Goal: Task Accomplishment & Management: Complete application form

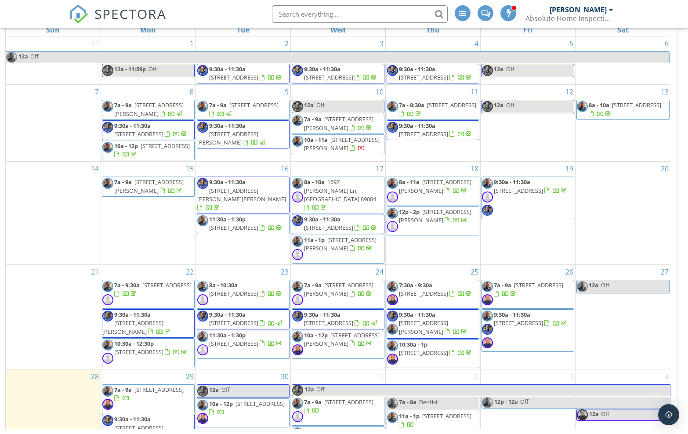
scroll to position [76, 0]
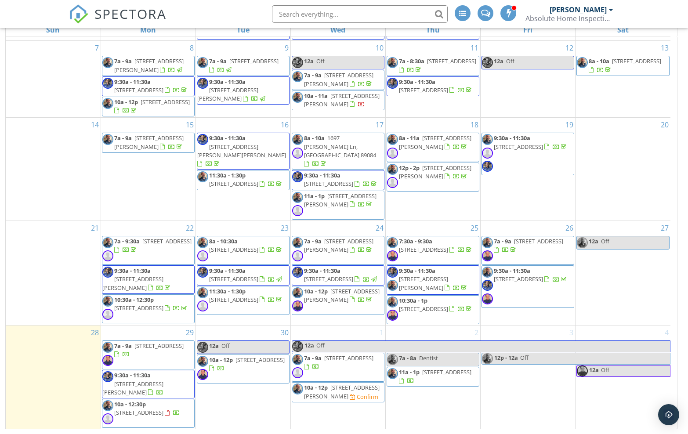
click at [148, 349] on span "210 Mountain Cedar Ct, North Las Vegas 89031" at bounding box center [158, 346] width 49 height 8
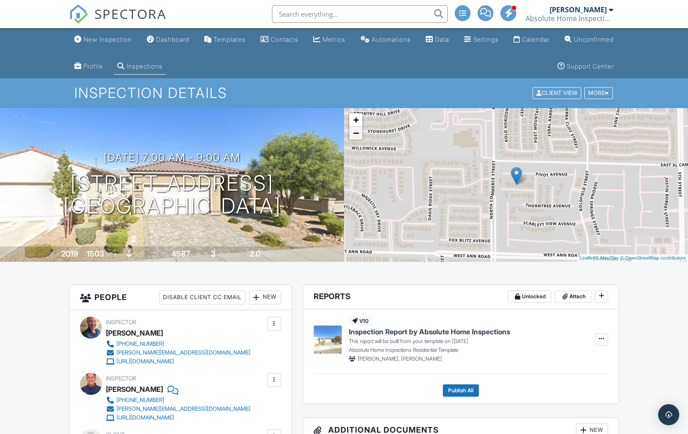
click at [360, 134] on link "−" at bounding box center [355, 132] width 13 height 13
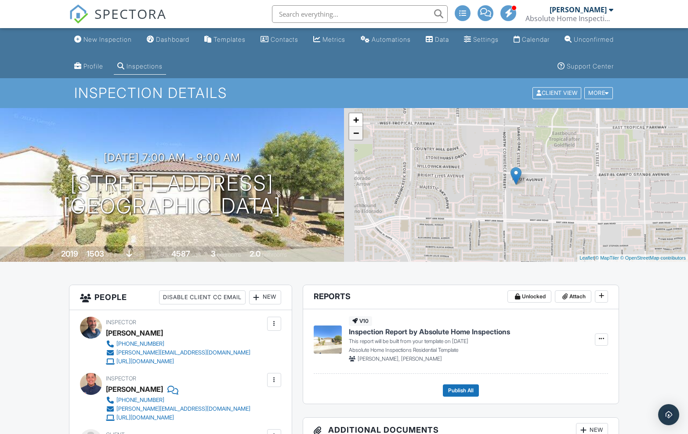
click at [360, 134] on link "−" at bounding box center [355, 132] width 13 height 13
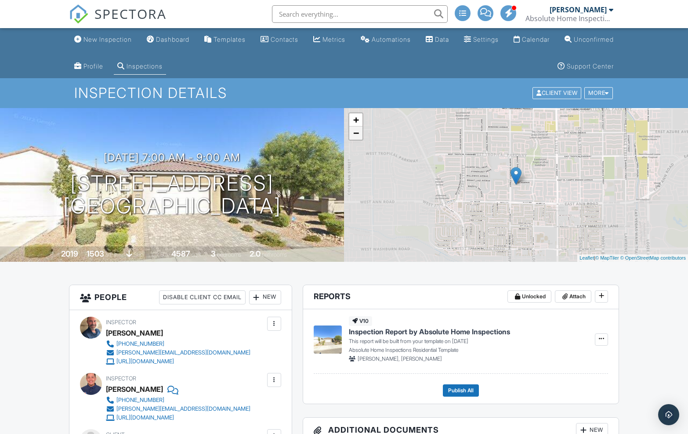
click at [360, 134] on link "−" at bounding box center [355, 132] width 13 height 13
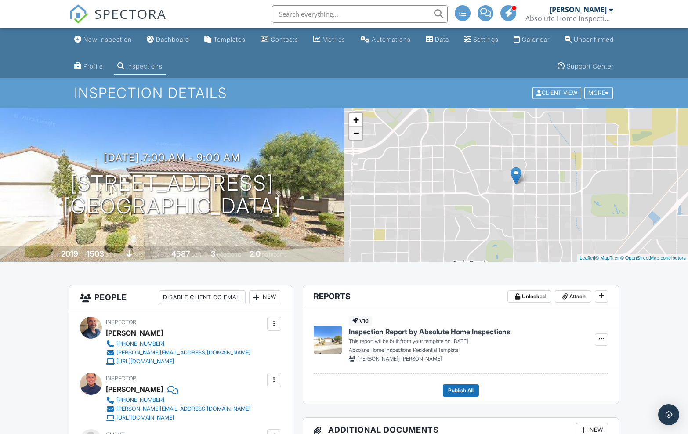
click at [360, 134] on link "−" at bounding box center [355, 132] width 13 height 13
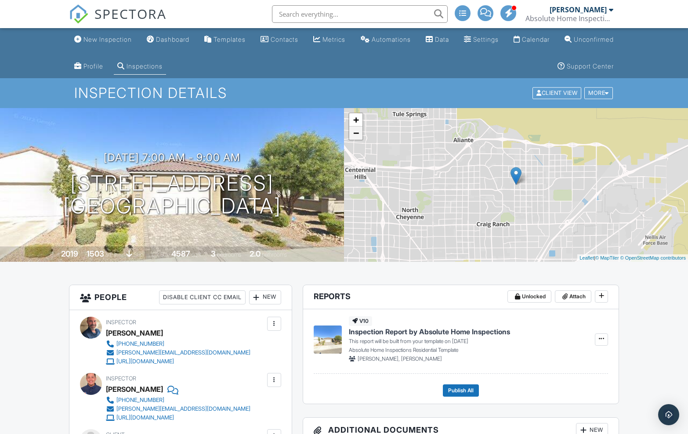
click at [360, 134] on link "−" at bounding box center [355, 132] width 13 height 13
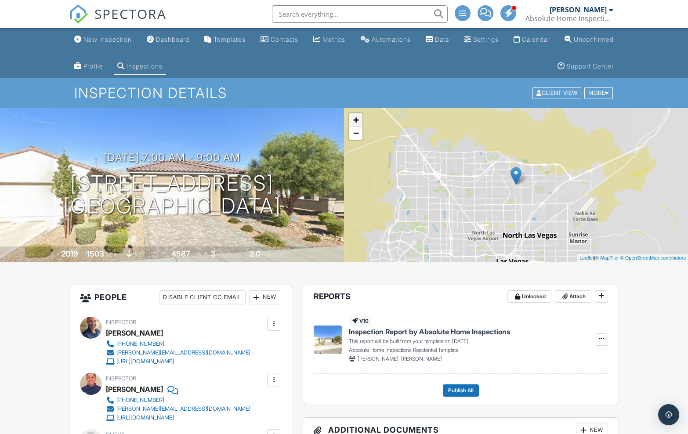
click at [356, 118] on link "+" at bounding box center [355, 119] width 13 height 13
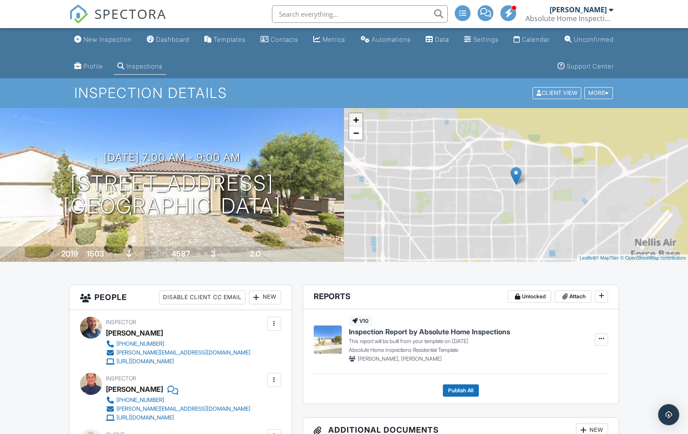
click at [356, 118] on link "+" at bounding box center [355, 119] width 13 height 13
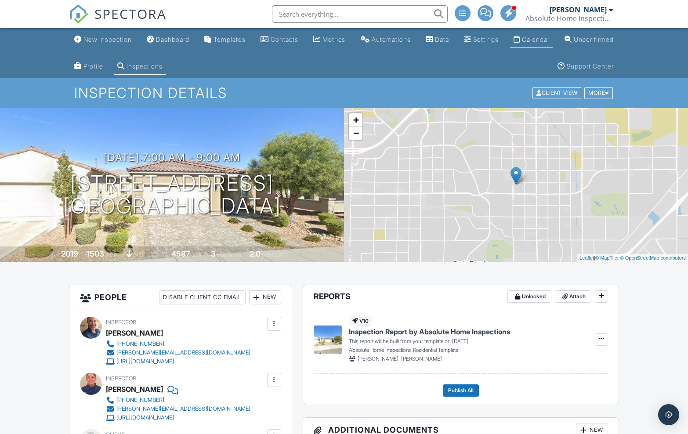
click at [549, 38] on div "Calendar" at bounding box center [536, 39] width 28 height 7
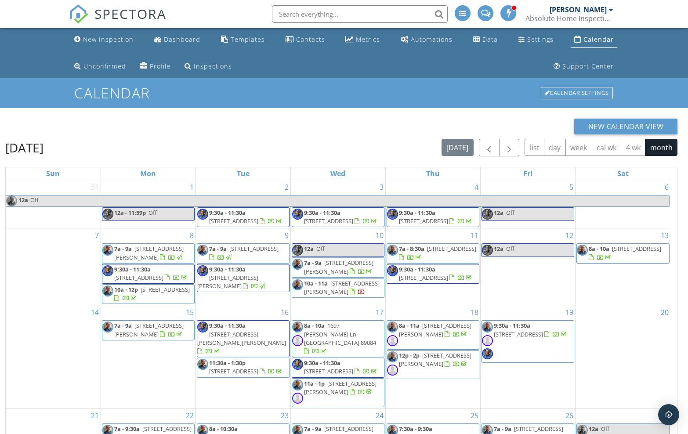
scroll to position [76, 0]
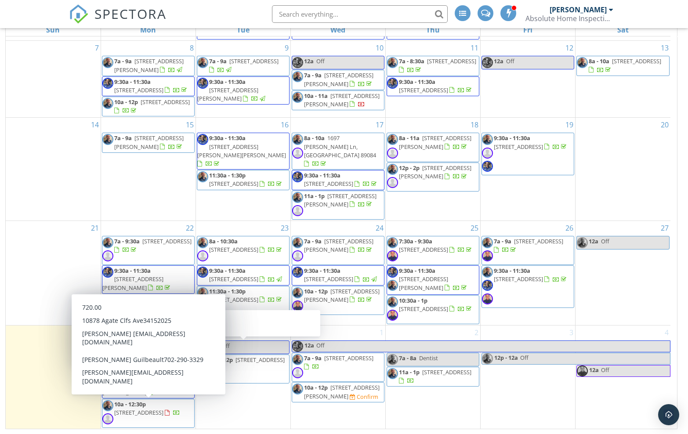
click at [157, 413] on span "10878 Agate Clfs Ave, Las Vegas 89135" at bounding box center [138, 412] width 49 height 8
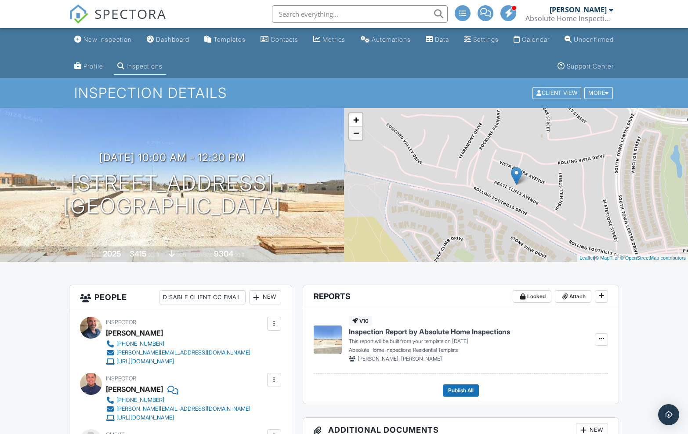
click at [355, 136] on link "−" at bounding box center [355, 132] width 13 height 13
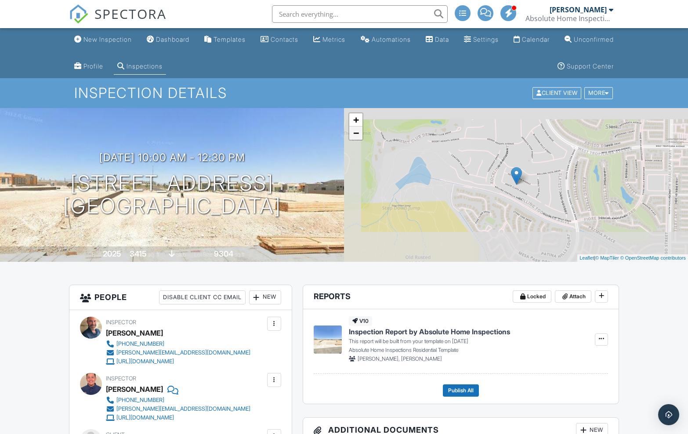
click at [355, 136] on link "−" at bounding box center [355, 132] width 13 height 13
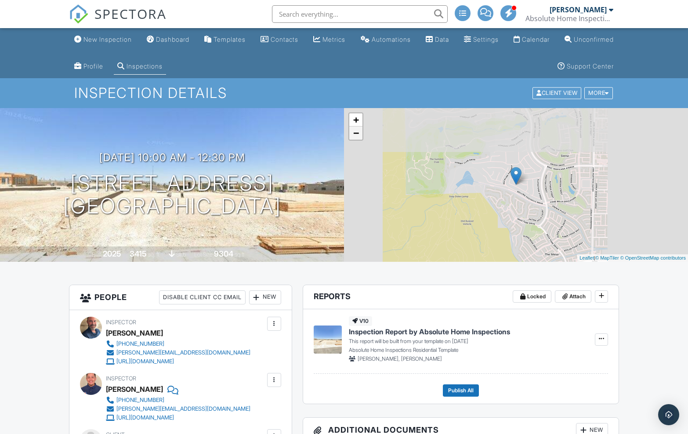
click at [355, 136] on link "−" at bounding box center [355, 132] width 13 height 13
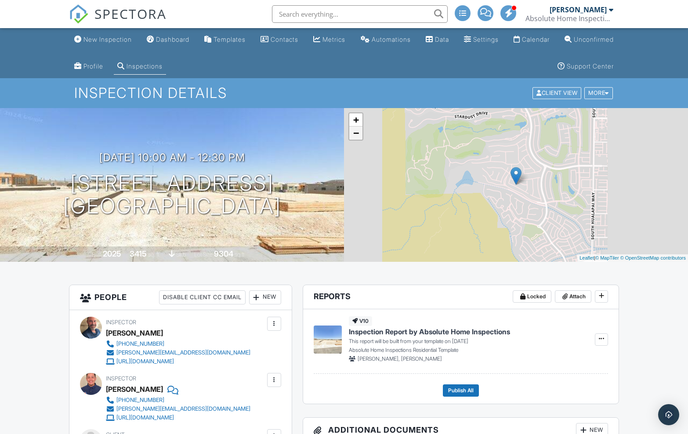
click at [355, 136] on link "−" at bounding box center [355, 132] width 13 height 13
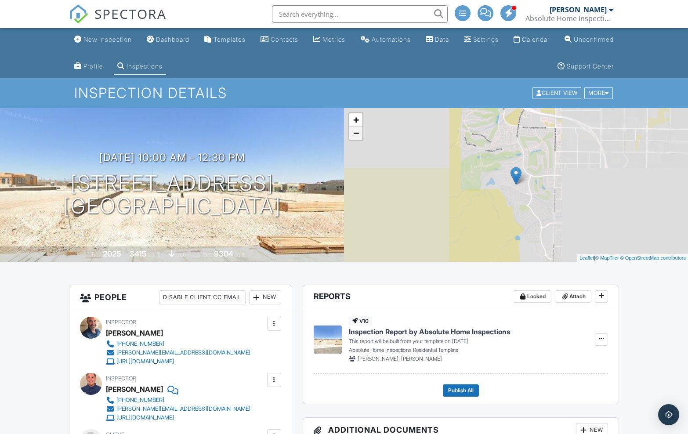
click at [355, 136] on link "−" at bounding box center [355, 132] width 13 height 13
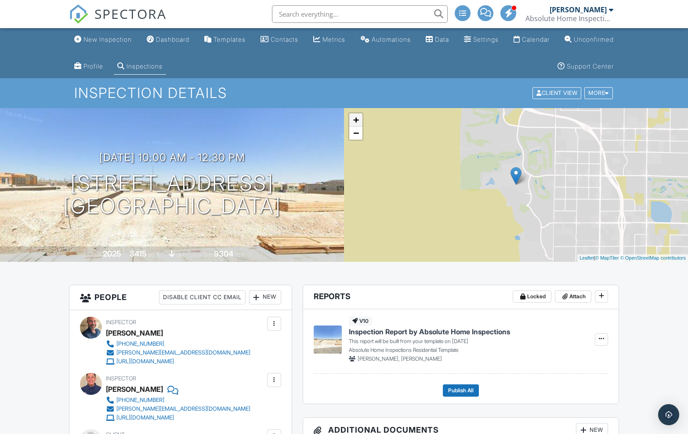
click at [352, 119] on link "+" at bounding box center [355, 119] width 13 height 13
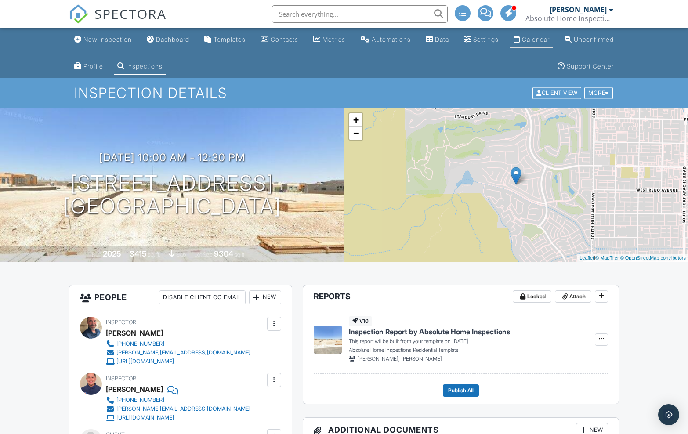
click at [549, 38] on div "Calendar" at bounding box center [536, 39] width 28 height 7
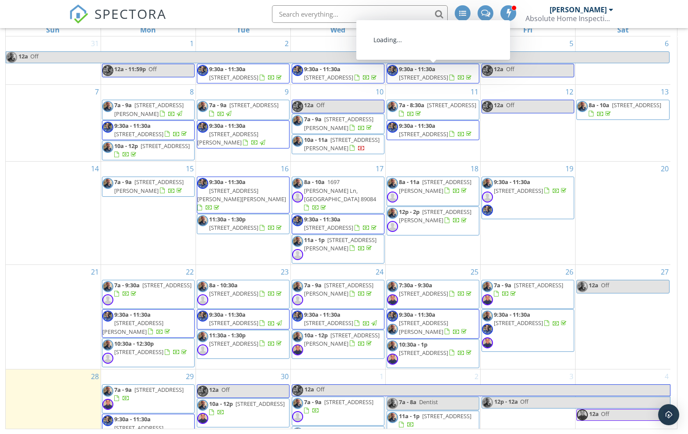
scroll to position [76, 0]
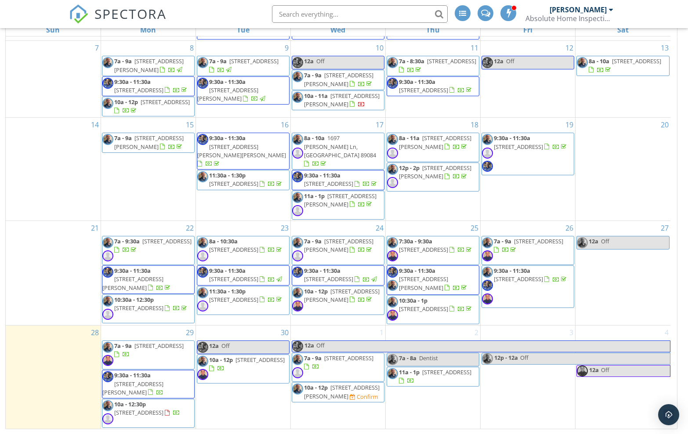
click at [239, 346] on link "12a Off" at bounding box center [243, 347] width 93 height 14
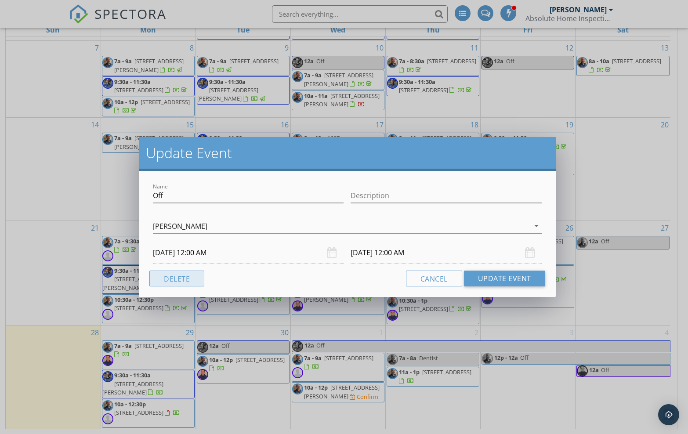
click at [189, 278] on button "Delete" at bounding box center [176, 278] width 55 height 16
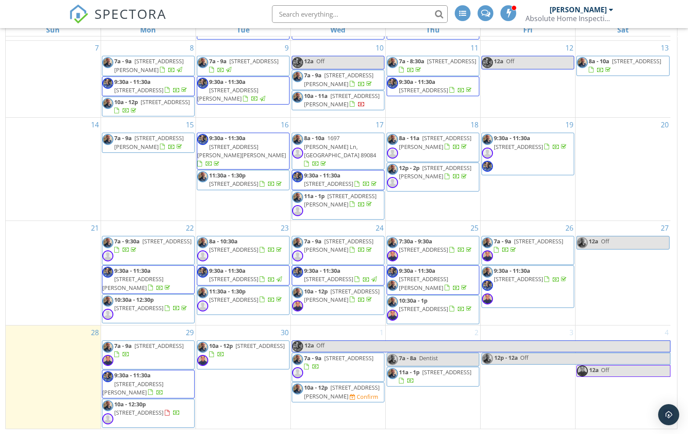
click at [237, 397] on div "30 10a - 12p 2525 Great Auk Ave, North Las Vegas 89084" at bounding box center [243, 376] width 94 height 103
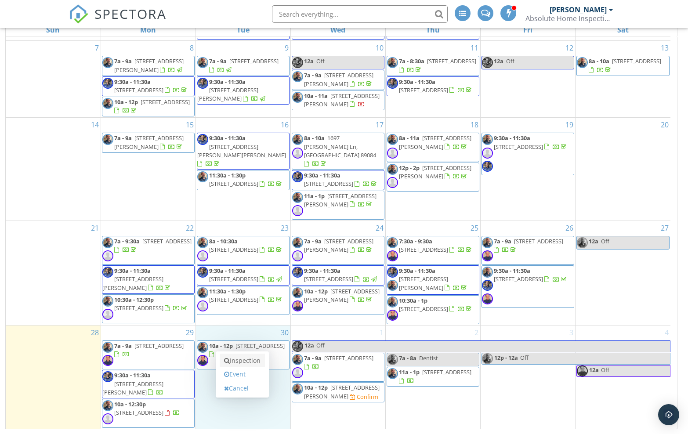
click at [242, 360] on link "Inspection" at bounding box center [242, 360] width 45 height 14
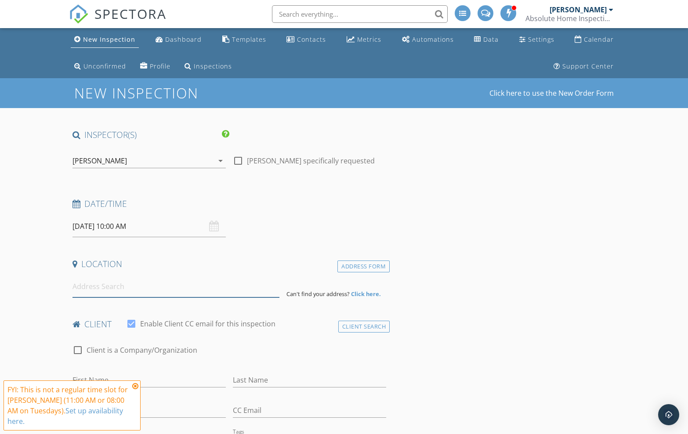
click at [122, 290] on input at bounding box center [175, 287] width 207 height 22
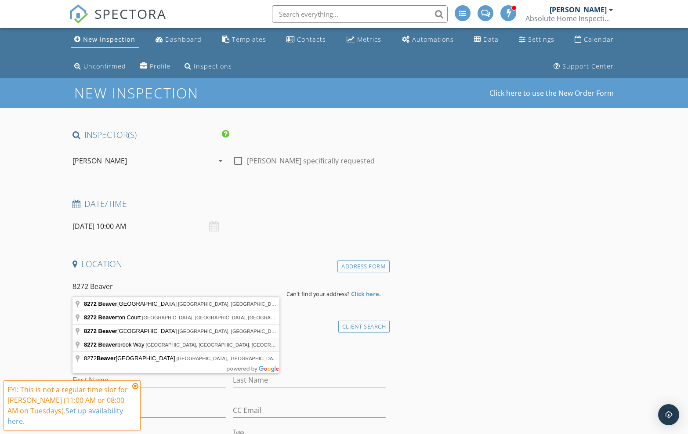
type input "[STREET_ADDRESS]"
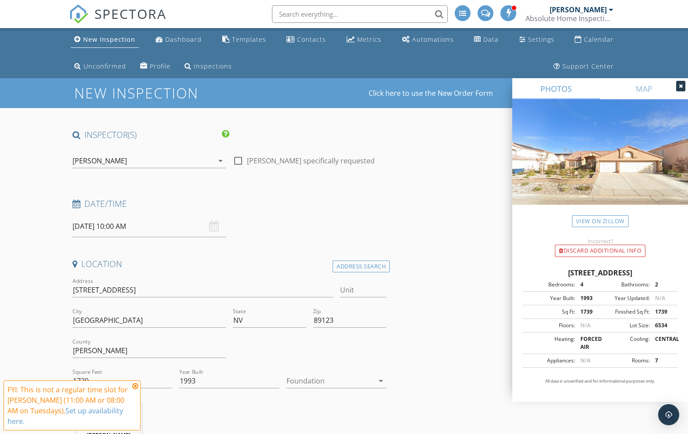
click at [135, 383] on icon at bounding box center [135, 385] width 6 height 7
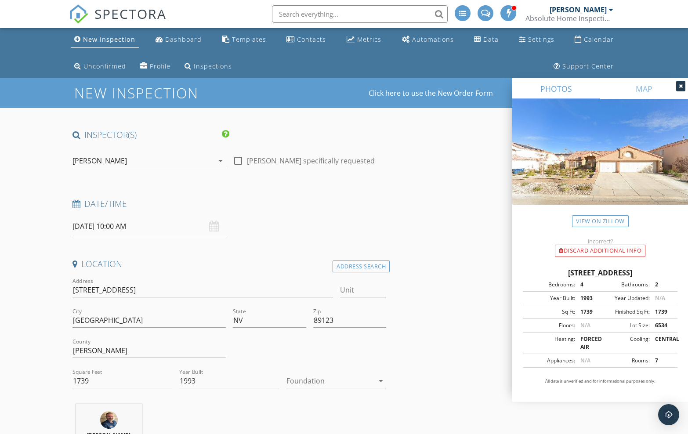
click at [137, 161] on div "[PERSON_NAME]" at bounding box center [142, 161] width 141 height 14
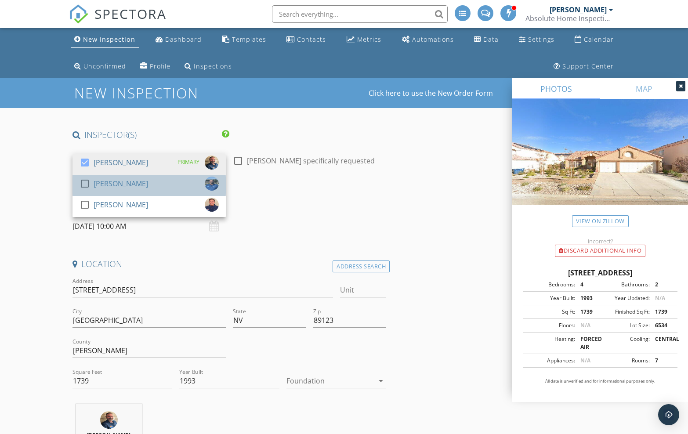
click at [137, 183] on div "[PERSON_NAME]" at bounding box center [121, 183] width 54 height 14
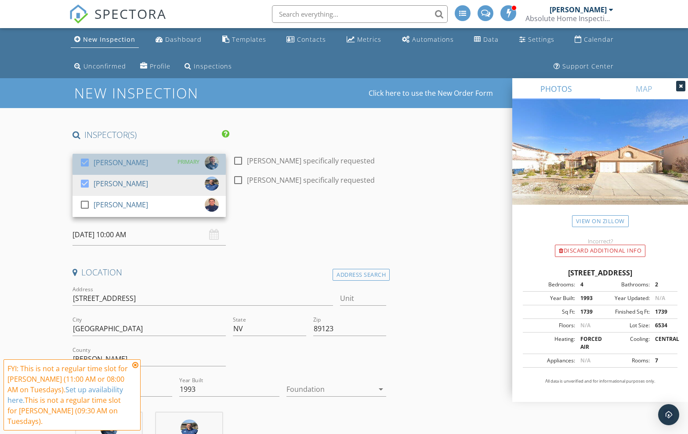
click at [112, 165] on div "[PERSON_NAME]" at bounding box center [121, 162] width 54 height 14
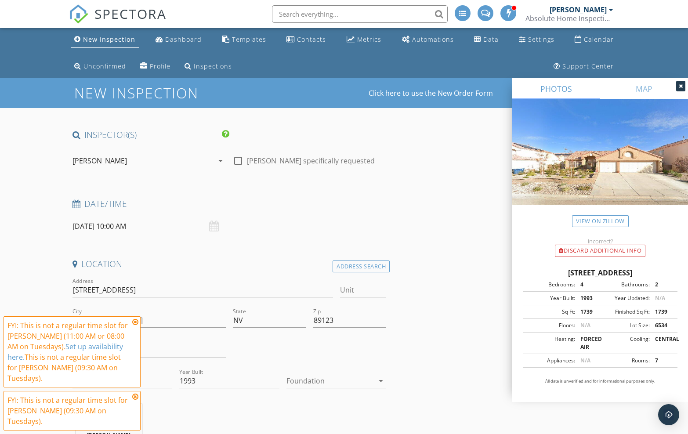
click at [122, 229] on input "09/30/2025 10:00 AM" at bounding box center [148, 227] width 153 height 22
click at [136, 321] on icon at bounding box center [135, 321] width 6 height 7
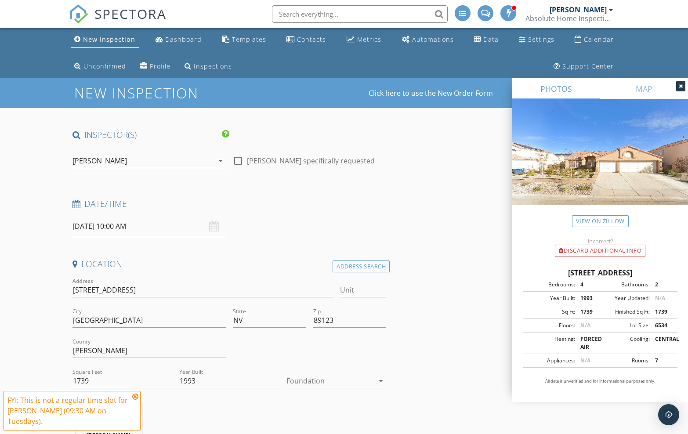
click at [136, 396] on icon at bounding box center [135, 396] width 6 height 7
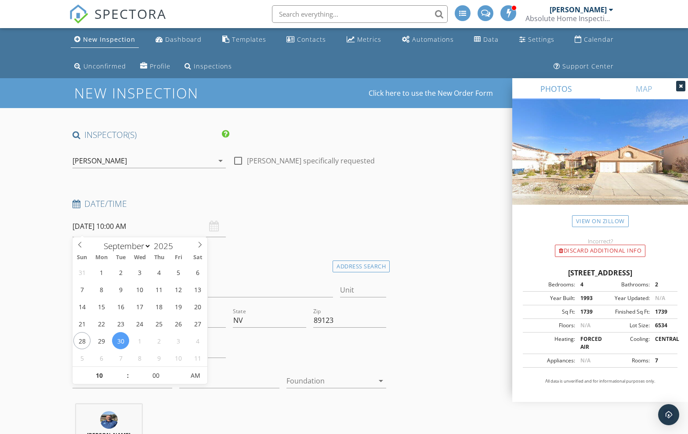
click at [132, 231] on input "09/30/2025 10:00 AM" at bounding box center [148, 227] width 153 height 22
type input "09"
type input "09/30/2025 9:00 AM"
click at [123, 379] on span at bounding box center [123, 379] width 6 height 9
type input "05"
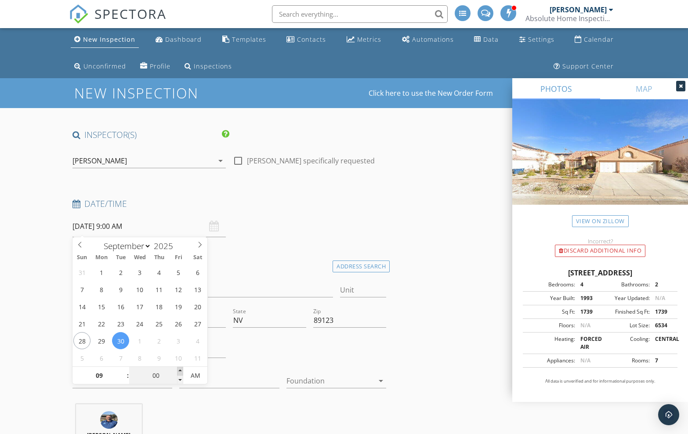
type input "09/30/2025 9:05 AM"
click at [179, 369] on span at bounding box center [180, 371] width 6 height 9
type input "10"
type input "09/30/2025 9:10 AM"
click at [179, 369] on span at bounding box center [180, 371] width 6 height 9
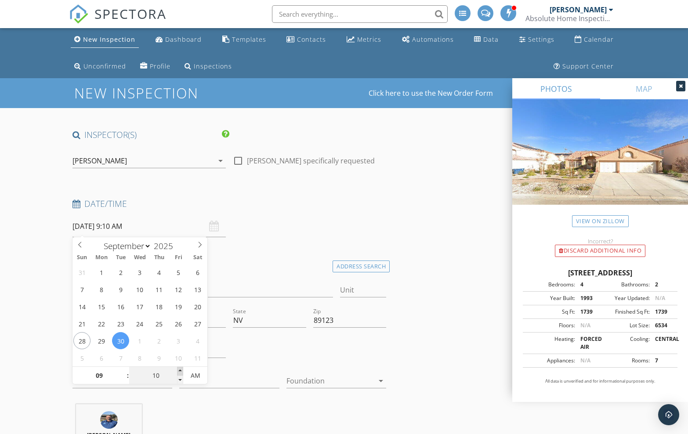
type input "15"
type input "09/30/2025 9:15 AM"
click at [179, 369] on span at bounding box center [180, 371] width 6 height 9
type input "20"
type input "09/30/2025 9:20 AM"
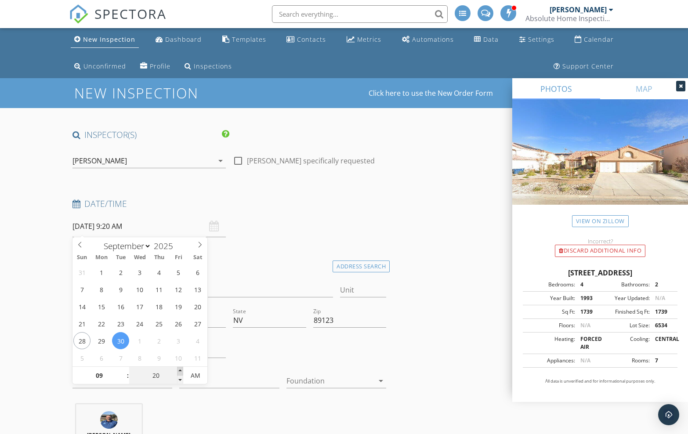
click at [179, 369] on span at bounding box center [180, 371] width 6 height 9
type input "25"
type input "09/30/2025 9:25 AM"
click at [179, 369] on span at bounding box center [180, 371] width 6 height 9
type input "30"
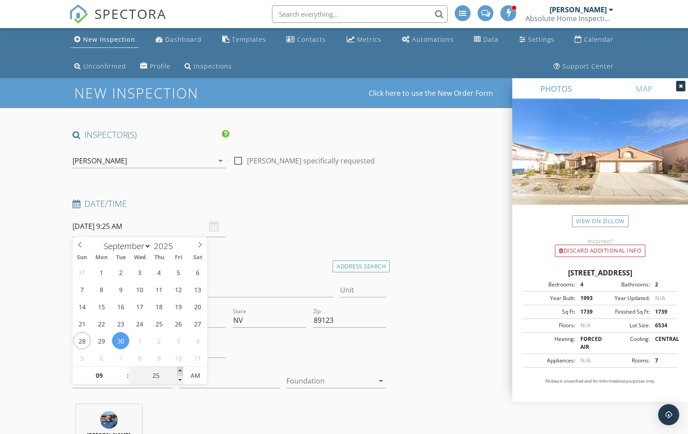
type input "[DATE] 9:30 AM"
click at [179, 369] on span at bounding box center [180, 371] width 6 height 9
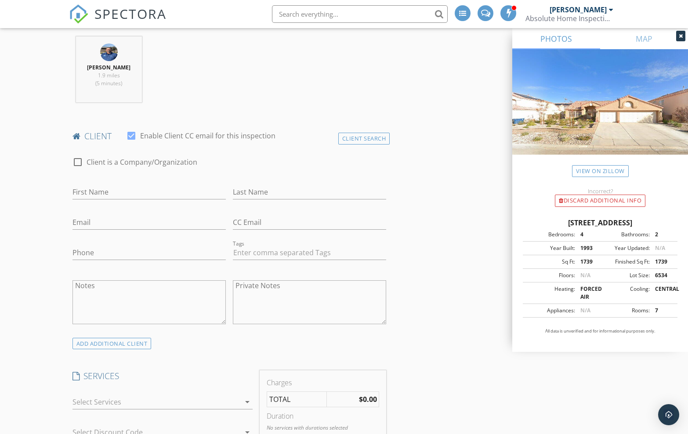
scroll to position [443, 0]
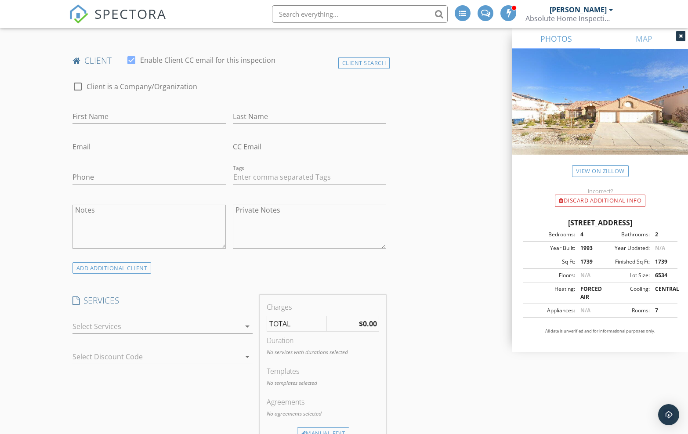
click at [101, 324] on div at bounding box center [156, 326] width 168 height 14
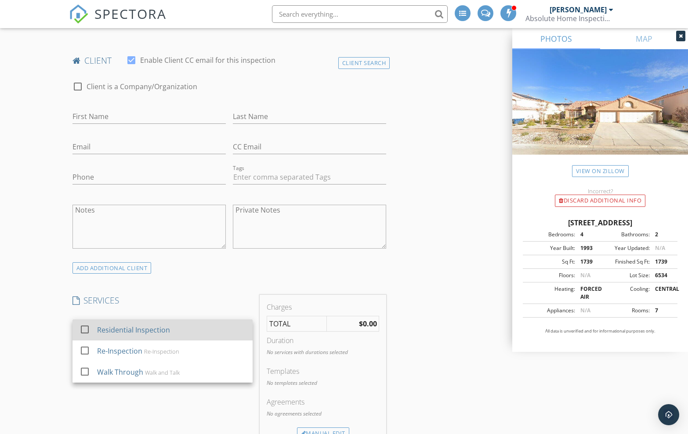
click at [104, 326] on div "Residential Inspection" at bounding box center [133, 329] width 73 height 11
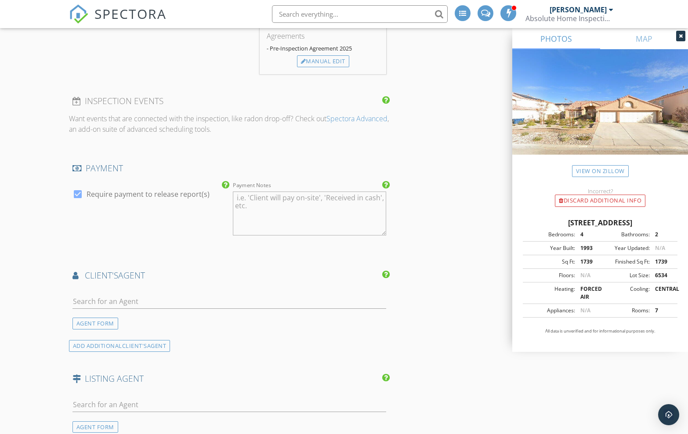
scroll to position [899, 0]
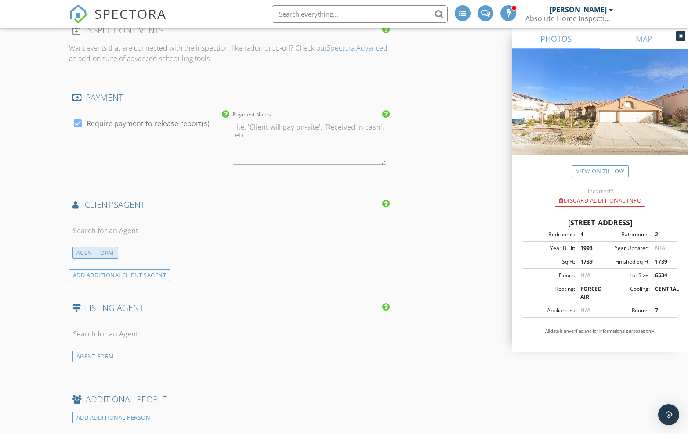
click at [93, 252] on div "AGENT FORM" at bounding box center [95, 253] width 46 height 12
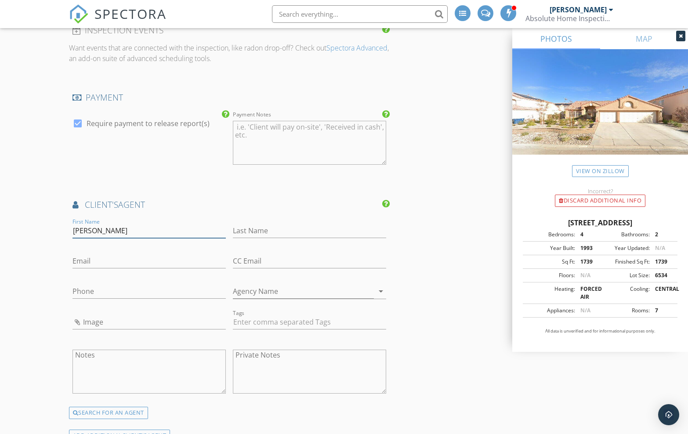
type input "Wanda"
type input "W"
click at [238, 228] on input "gabriel" at bounding box center [309, 230] width 153 height 14
type input "Gabriel"
type input "702-769-2632"
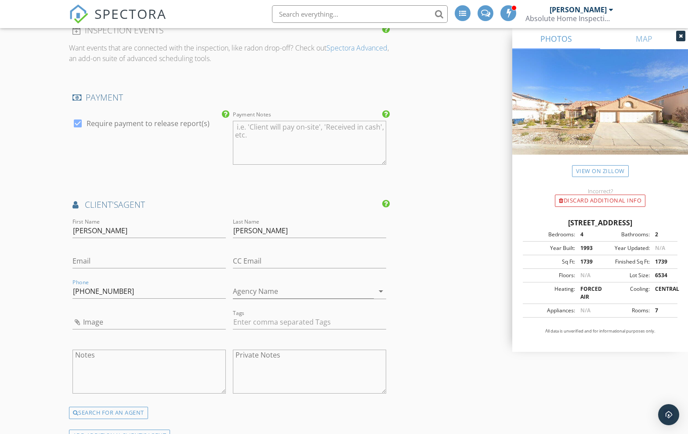
click at [54, 248] on div "New Inspection Click here to use the New Order Form INSPECTOR(S) check_box_outl…" at bounding box center [344, 114] width 688 height 1871
type input "wanda@wandagabrielcom"
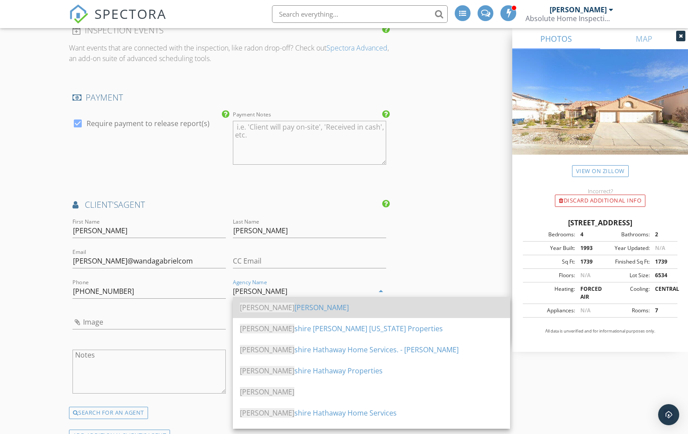
click at [262, 310] on div "Berk shire Hathaway" at bounding box center [371, 307] width 263 height 11
type input "Berkshire Hathaway"
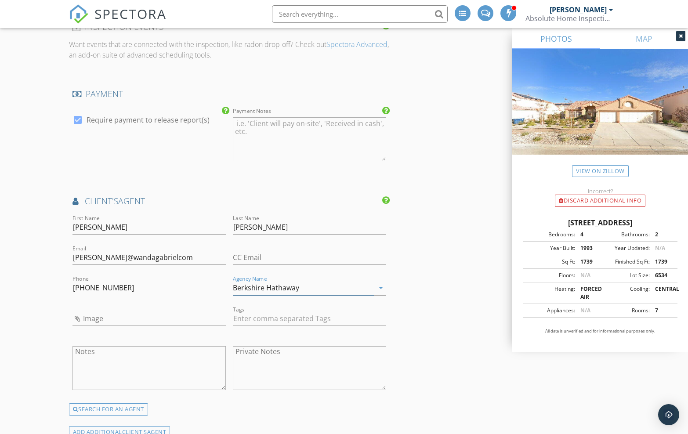
scroll to position [919, 0]
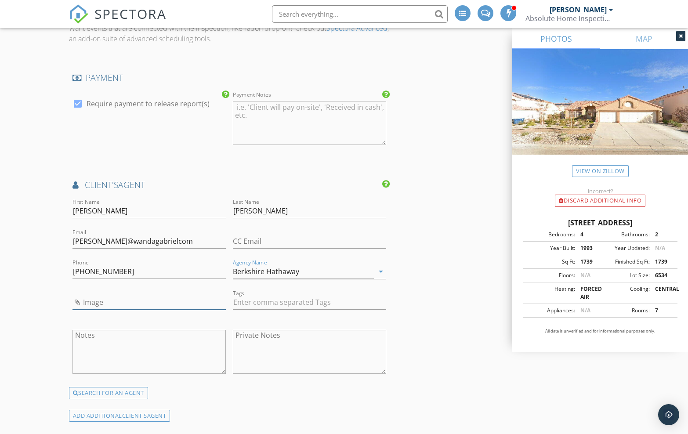
click at [146, 300] on input "Image" at bounding box center [148, 302] width 153 height 14
type input "EAC36AD3-D103-470D-8D01-E6F8D3D3FDB3_3.jpg"
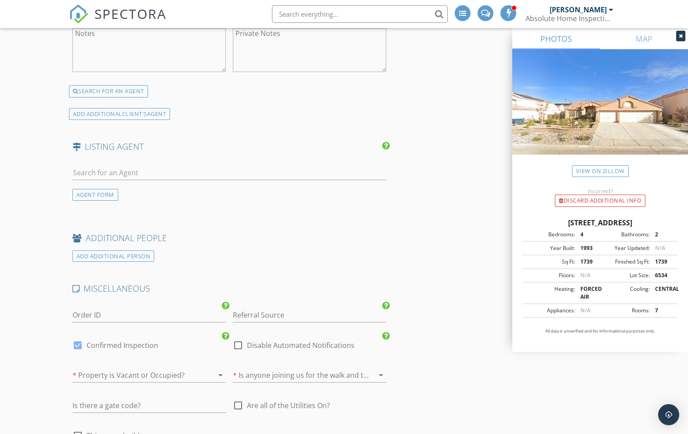
scroll to position [1232, 0]
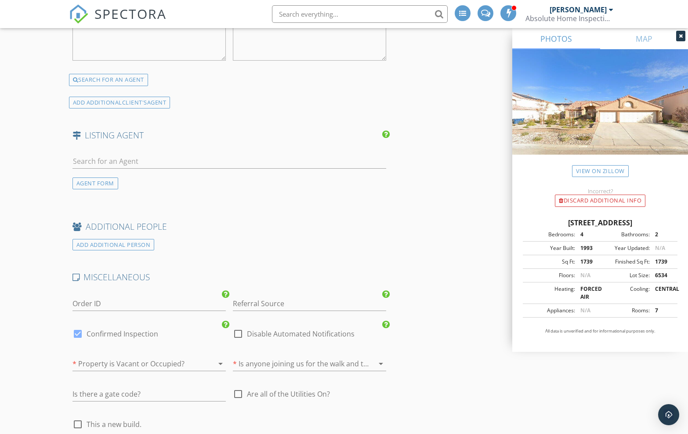
click at [146, 361] on div at bounding box center [136, 364] width 129 height 14
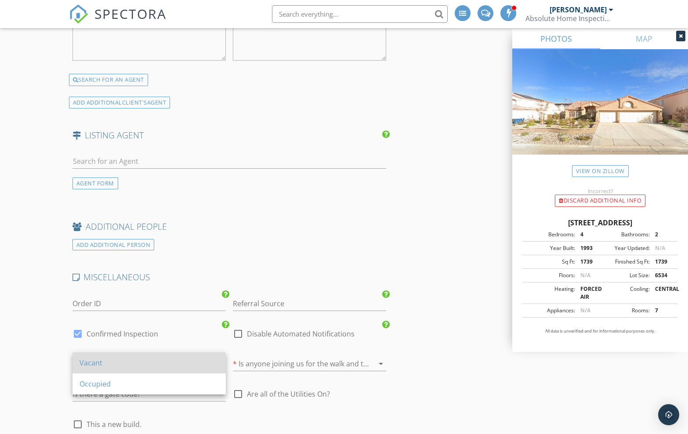
click at [146, 361] on div "Vacant" at bounding box center [148, 362] width 139 height 11
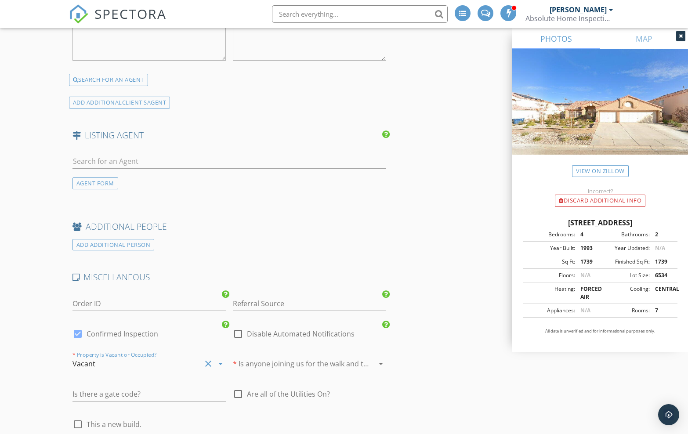
click at [292, 360] on div at bounding box center [297, 364] width 129 height 14
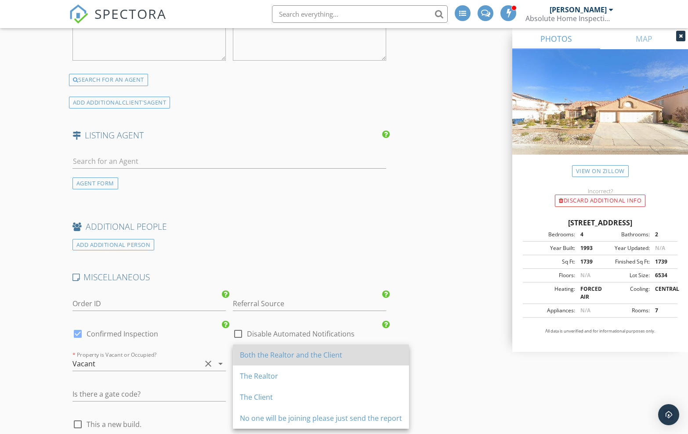
click at [292, 360] on div "Both the Realtor and the Client" at bounding box center [321, 354] width 162 height 11
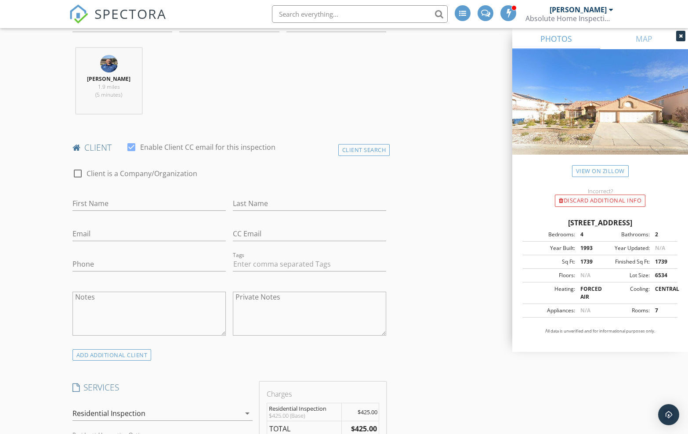
scroll to position [321, 0]
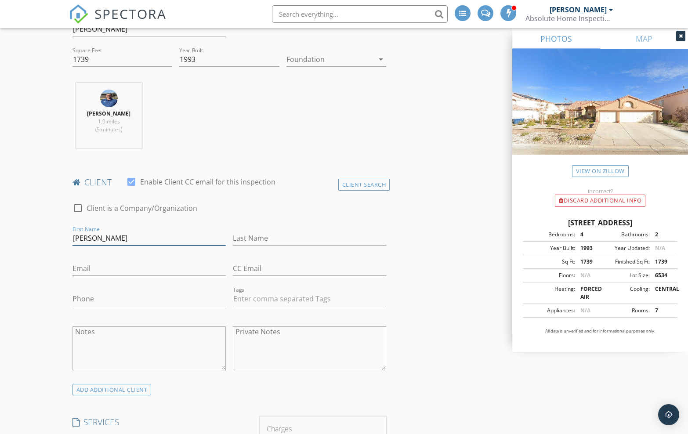
type input "Raafat"
type input "Rafael"
type input "raafatzoma@yahoo.com"
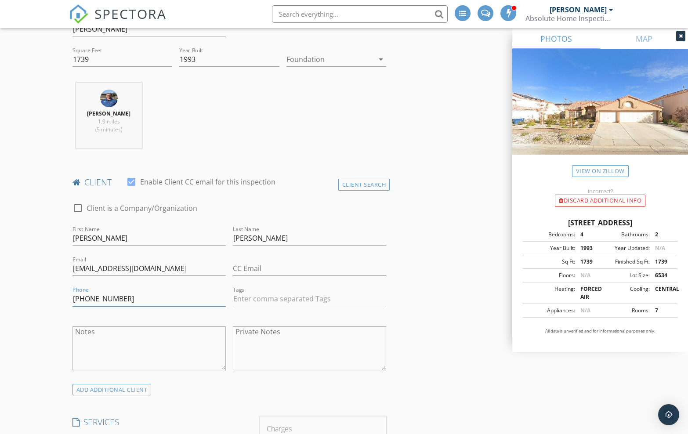
type input "702-540-7065"
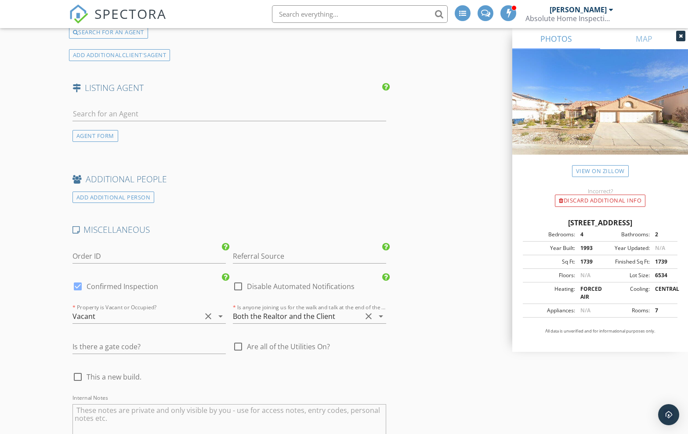
scroll to position [1511, 0]
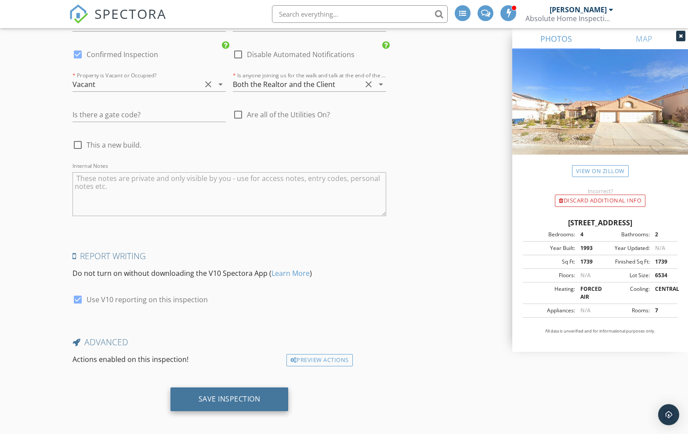
click at [213, 387] on div "Save Inspection" at bounding box center [229, 399] width 118 height 24
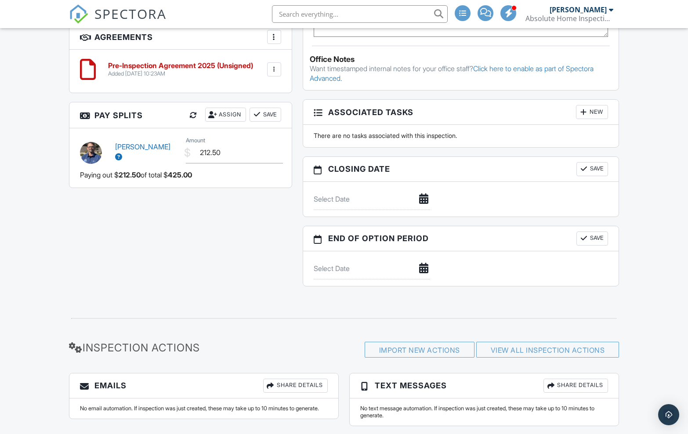
scroll to position [742, 0]
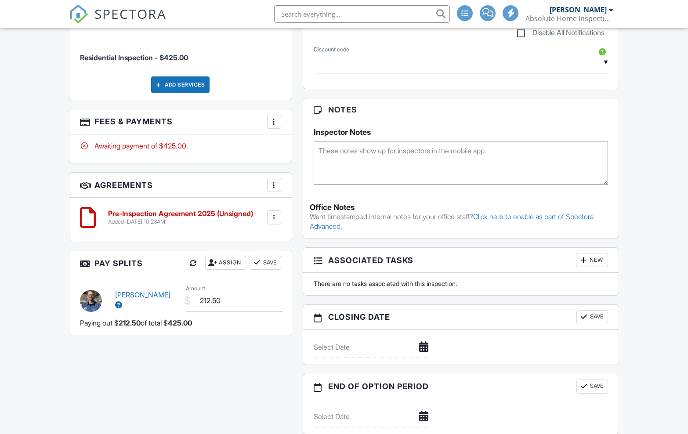
scroll to position [778, 0]
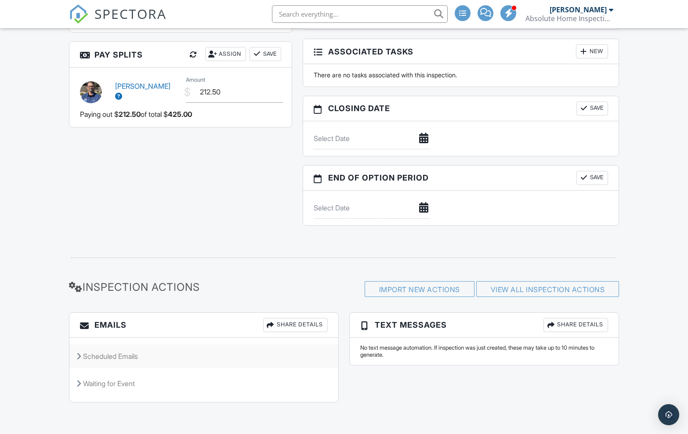
click at [135, 361] on div "Scheduled Emails" at bounding box center [203, 356] width 269 height 24
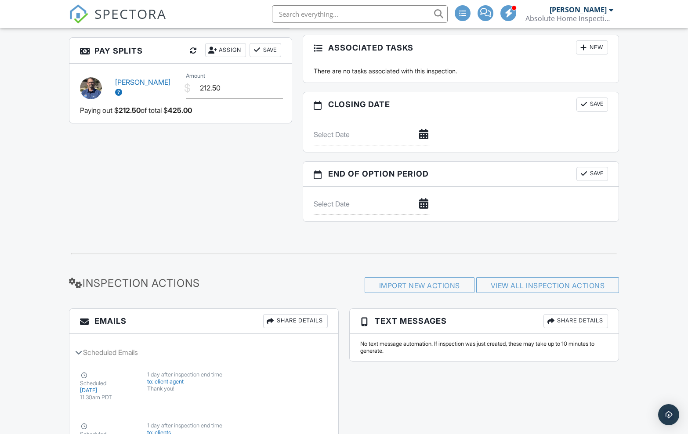
scroll to position [1135, 0]
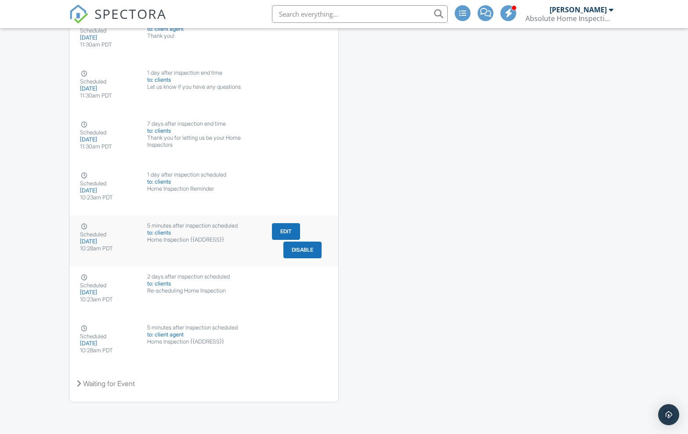
click at [187, 235] on div "to: clients" at bounding box center [203, 232] width 113 height 7
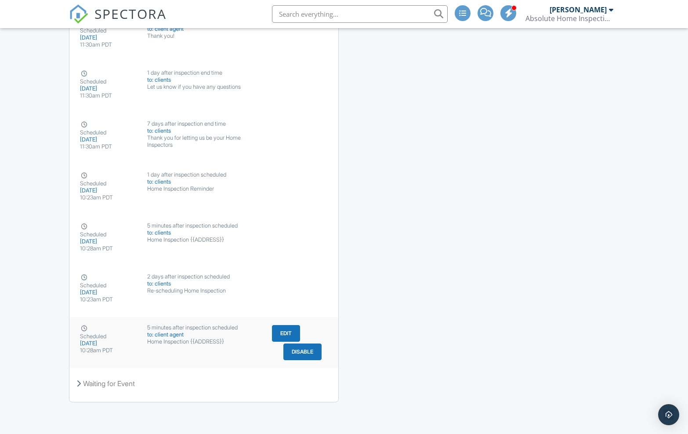
click at [182, 339] on div "Home Inspection {{ADDRESS}}" at bounding box center [203, 341] width 113 height 7
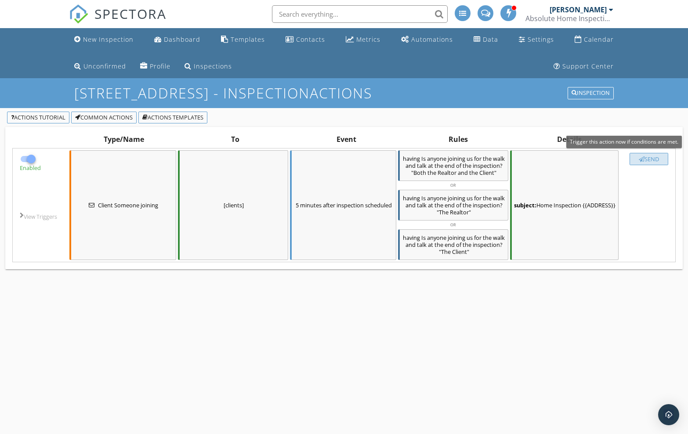
click at [643, 159] on div "Send" at bounding box center [648, 158] width 31 height 7
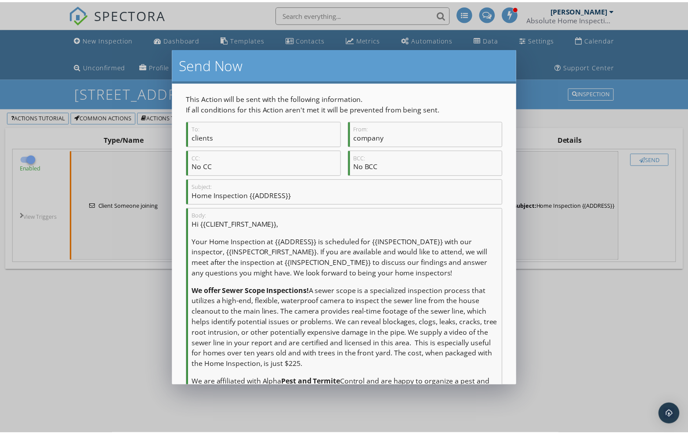
scroll to position [253, 0]
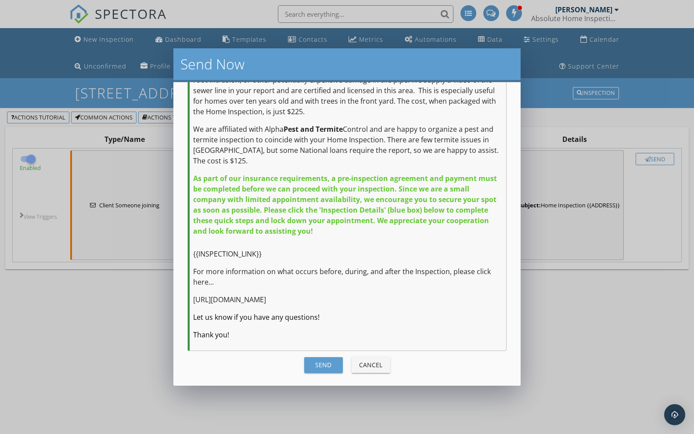
click at [311, 369] on div "Send" at bounding box center [323, 364] width 25 height 9
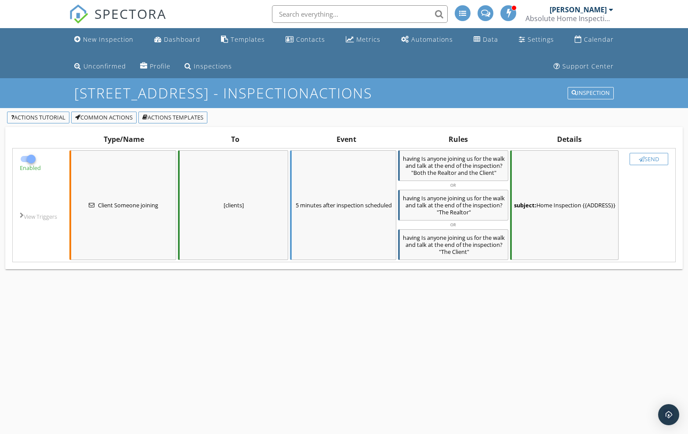
checkbox input "false"
click at [640, 157] on div "button" at bounding box center [641, 159] width 6 height 6
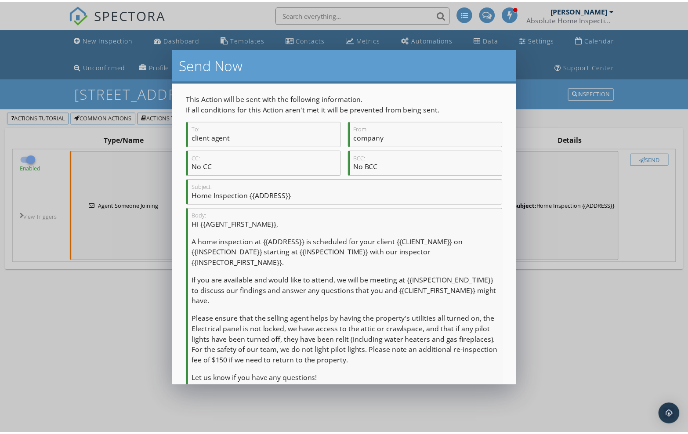
scroll to position [114, 0]
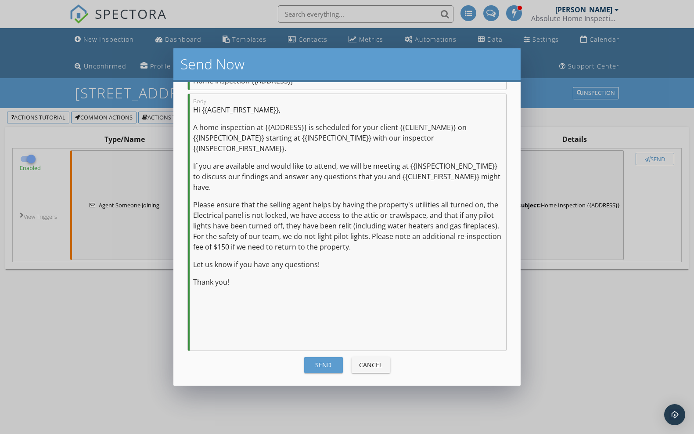
click at [311, 363] on div "Send" at bounding box center [323, 364] width 25 height 9
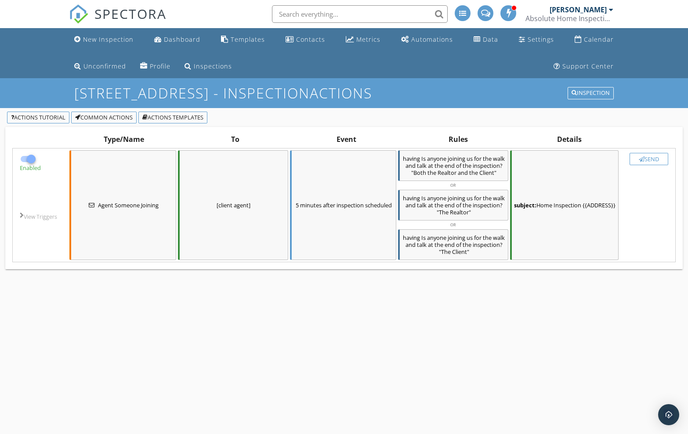
checkbox input "false"
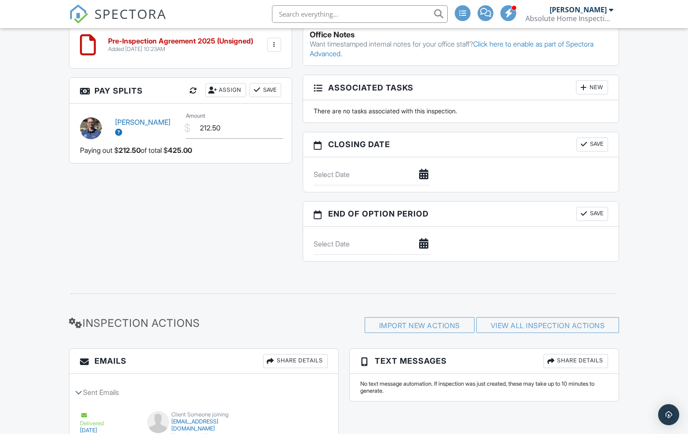
scroll to position [641, 0]
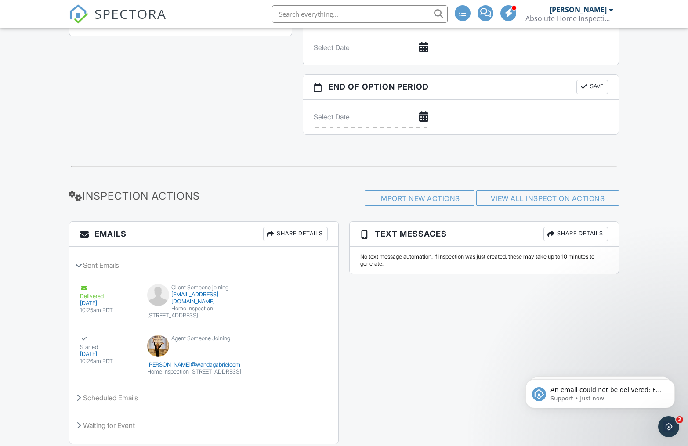
scroll to position [895, 0]
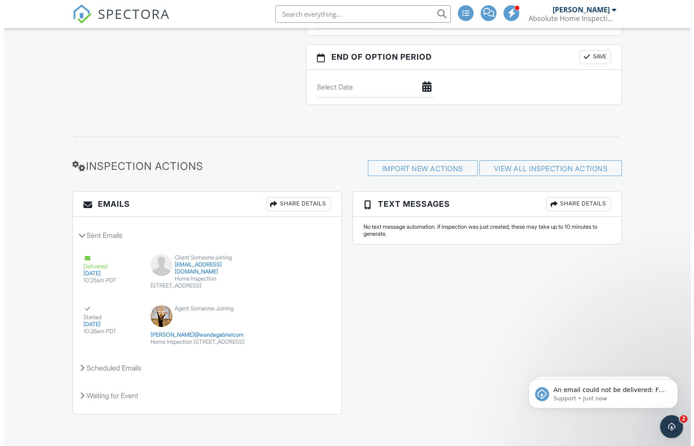
click at [670, 431] on icon "Open Intercom Messenger" at bounding box center [670, 425] width 14 height 14
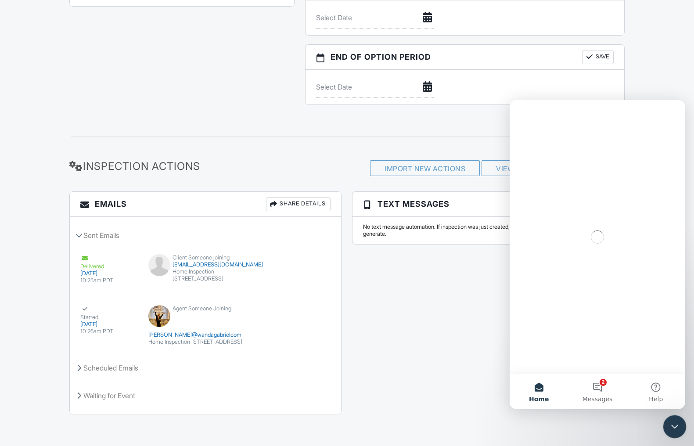
scroll to position [0, 0]
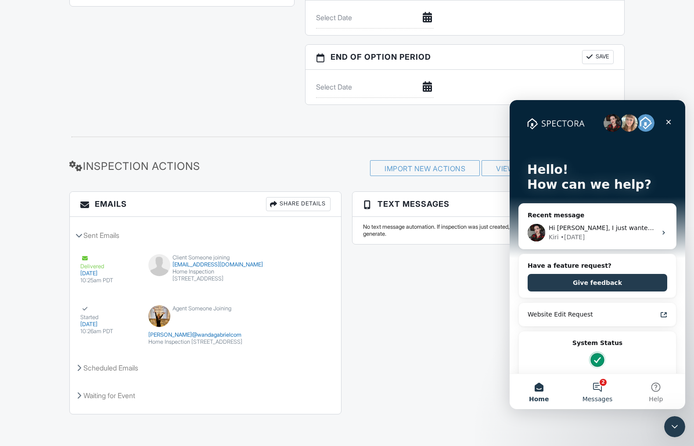
click at [601, 384] on button "2 Messages" at bounding box center [597, 391] width 58 height 35
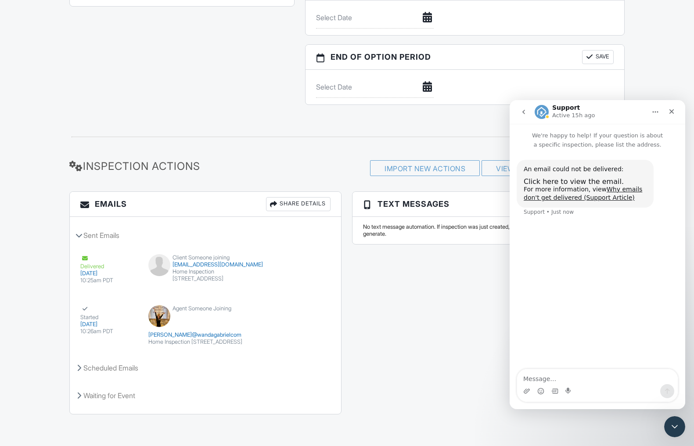
click at [521, 112] on icon "go back" at bounding box center [523, 111] width 7 height 7
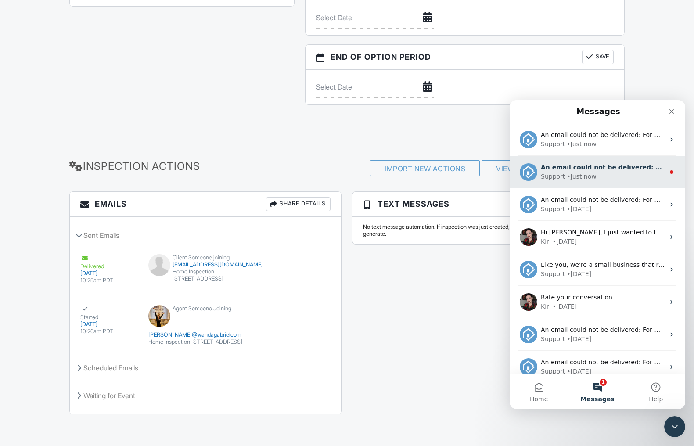
click at [591, 179] on div "• Just now" at bounding box center [581, 176] width 29 height 9
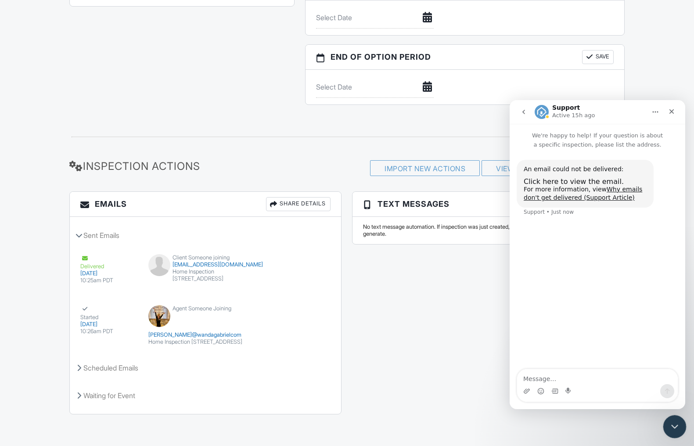
click at [672, 423] on icon "Close Intercom Messenger" at bounding box center [673, 425] width 11 height 11
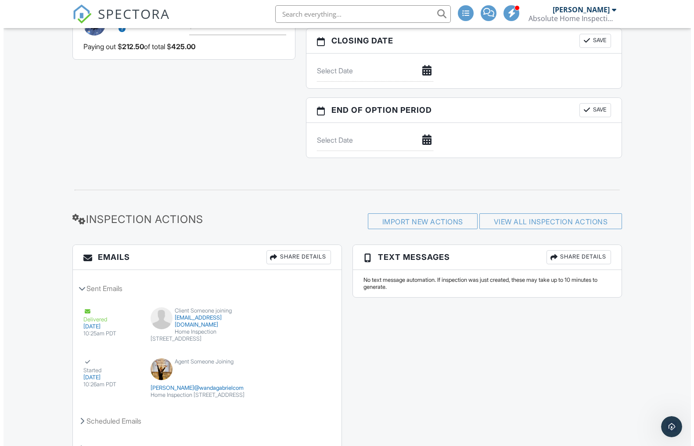
scroll to position [112, 0]
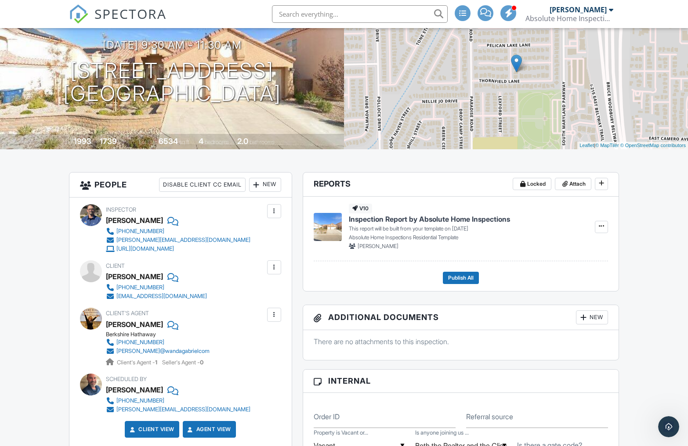
click at [276, 311] on div at bounding box center [274, 314] width 9 height 9
click at [268, 340] on li "Edit" at bounding box center [253, 342] width 45 height 22
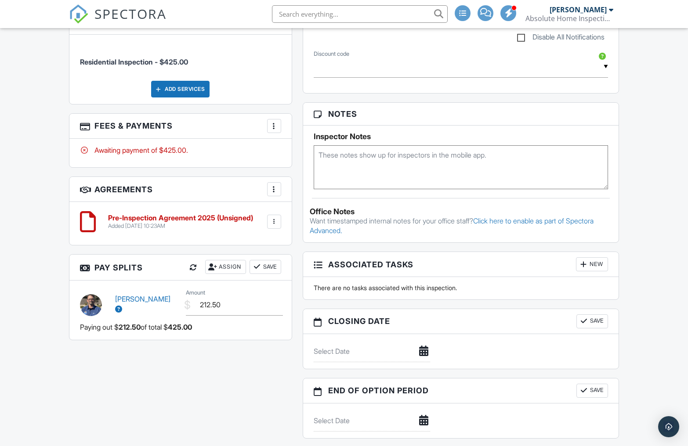
scroll to position [895, 0]
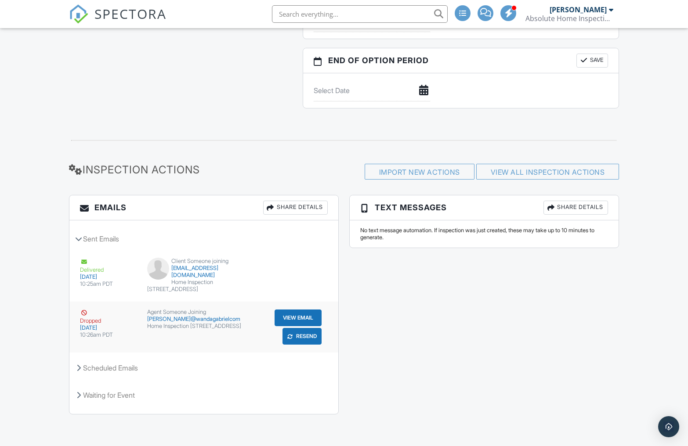
click at [299, 336] on button "Resend" at bounding box center [301, 336] width 39 height 17
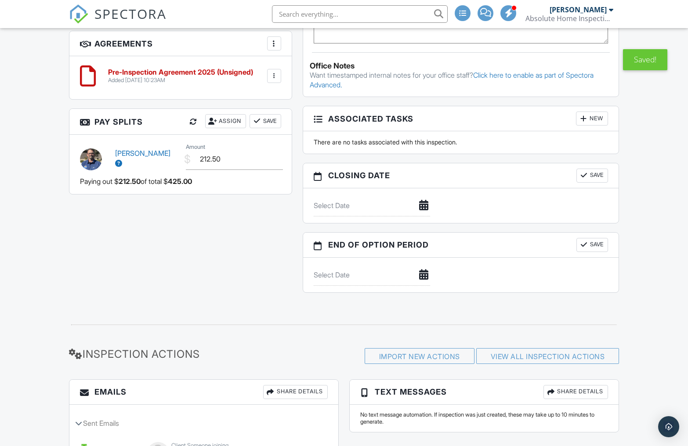
scroll to position [946, 0]
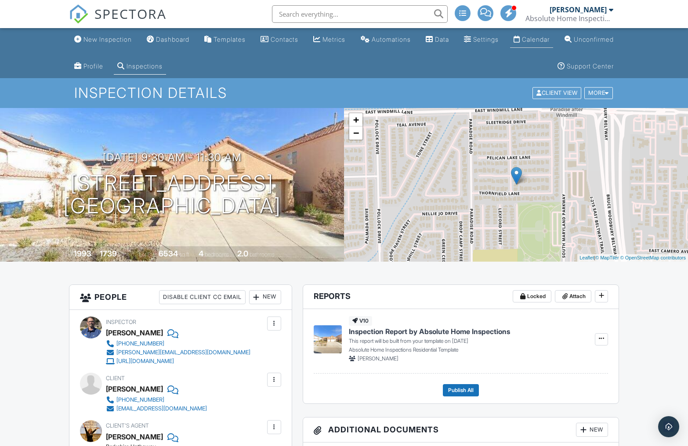
click at [549, 39] on div "Calendar" at bounding box center [536, 39] width 28 height 7
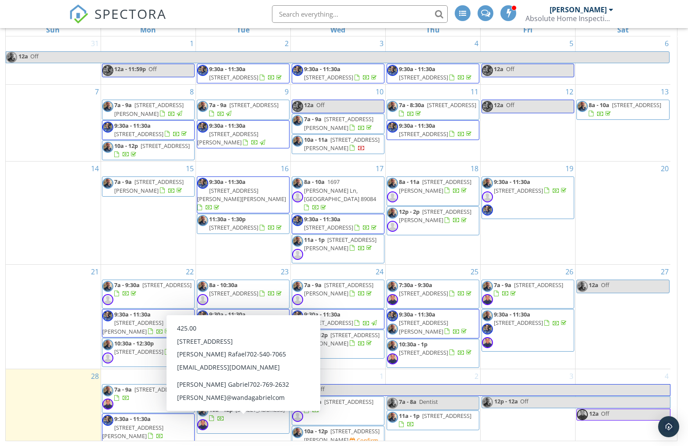
scroll to position [64, 0]
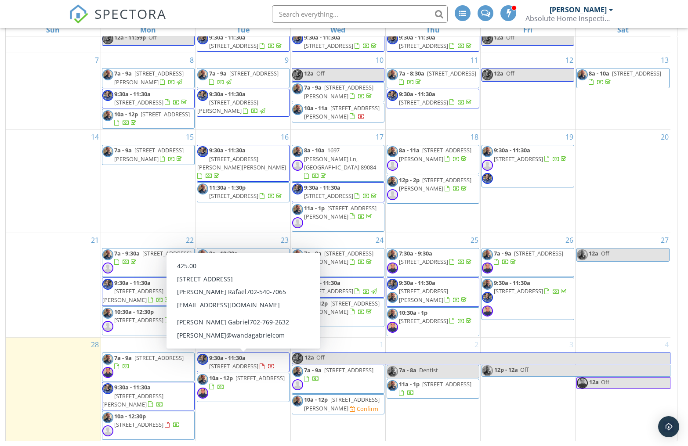
click at [243, 367] on span "[STREET_ADDRESS]" at bounding box center [233, 366] width 49 height 8
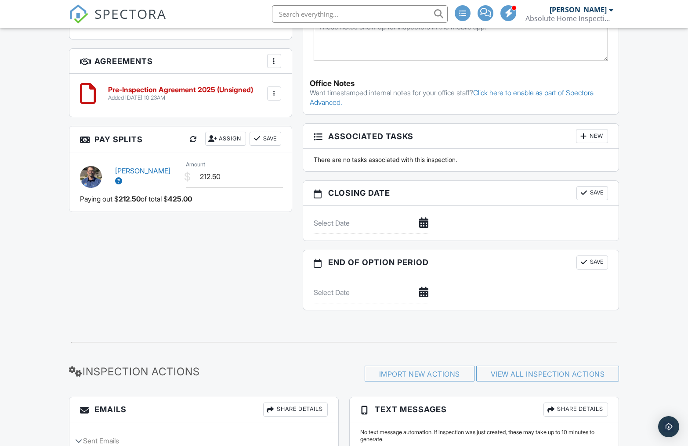
scroll to position [946, 0]
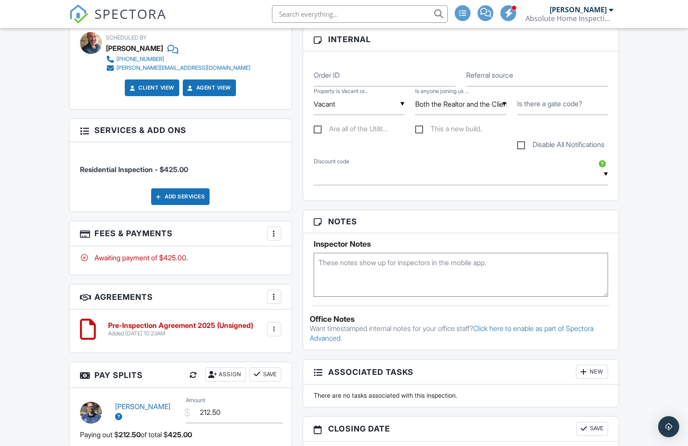
scroll to position [383, 0]
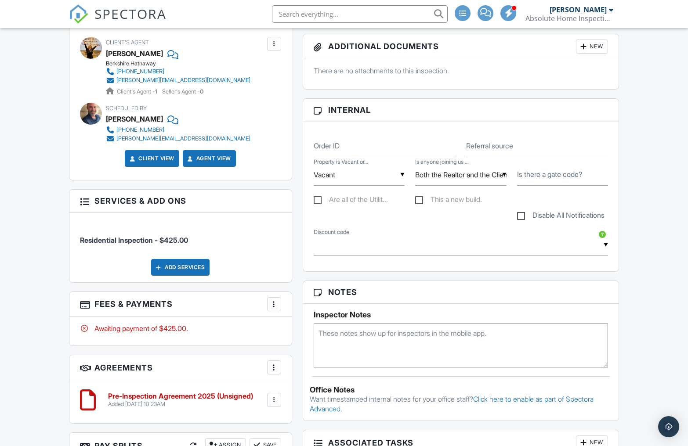
click at [347, 342] on textarea at bounding box center [460, 346] width 295 height 44
type textarea "w"
